Goal: Transaction & Acquisition: Subscribe to service/newsletter

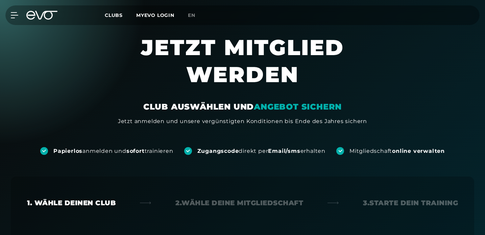
scroll to position [142, 0]
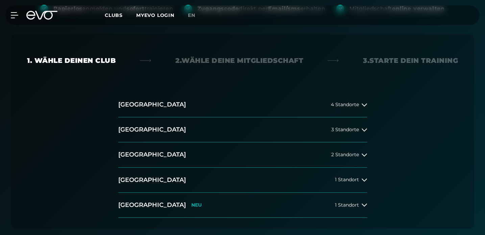
click at [213, 160] on button "Düsseldorf 2 Standorte" at bounding box center [242, 154] width 249 height 25
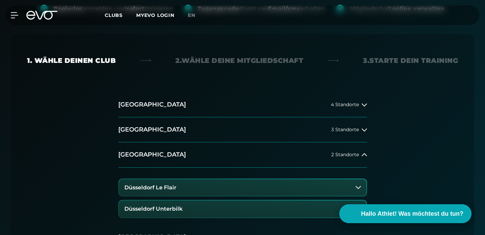
click at [208, 195] on button "Düsseldorf Le Flair" at bounding box center [242, 187] width 247 height 17
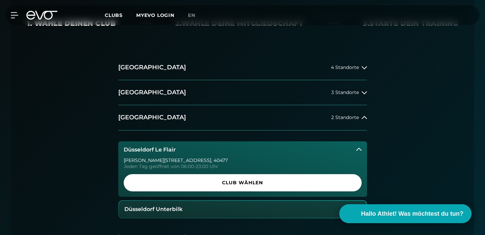
scroll to position [199, 0]
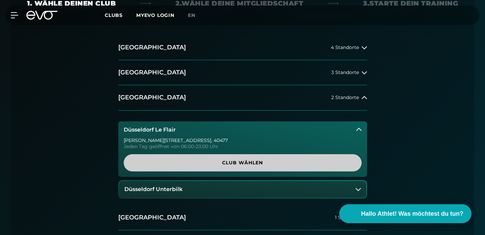
click at [209, 163] on span "Club wählen" at bounding box center [243, 162] width 222 height 7
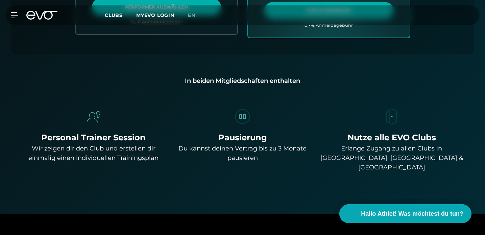
scroll to position [220, 0]
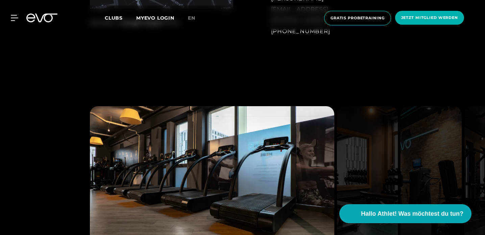
scroll to position [455, 0]
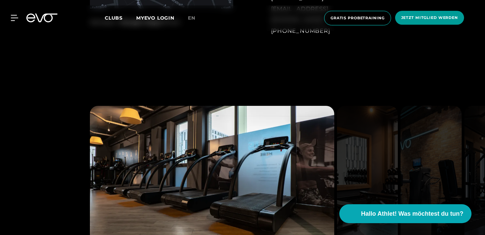
click at [416, 24] on span "Jetzt Mitglied werden" at bounding box center [429, 18] width 69 height 14
